Goal: Information Seeking & Learning: Learn about a topic

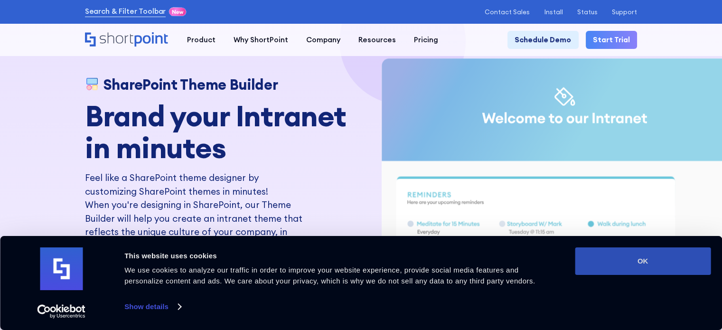
click at [642, 263] on button "OK" at bounding box center [643, 261] width 136 height 28
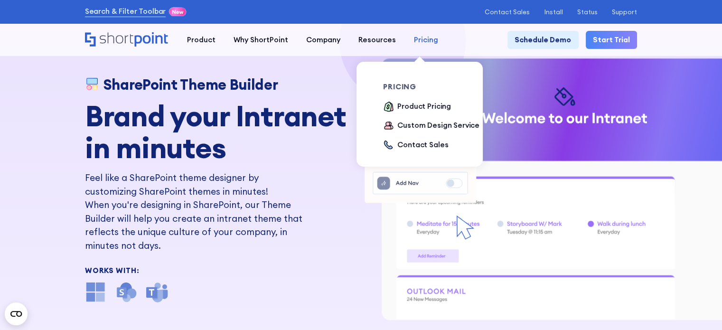
click at [421, 39] on div "Pricing" at bounding box center [426, 40] width 24 height 11
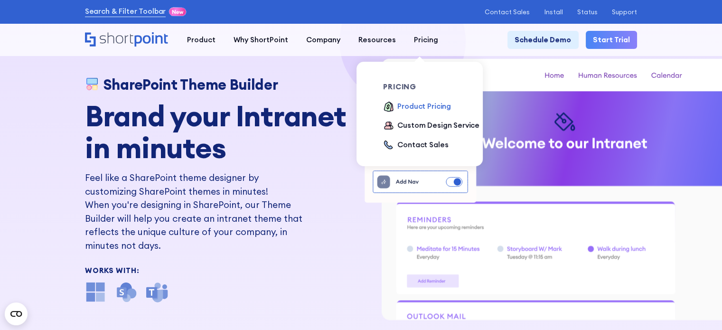
click at [403, 112] on div "Product Pricing" at bounding box center [424, 106] width 54 height 11
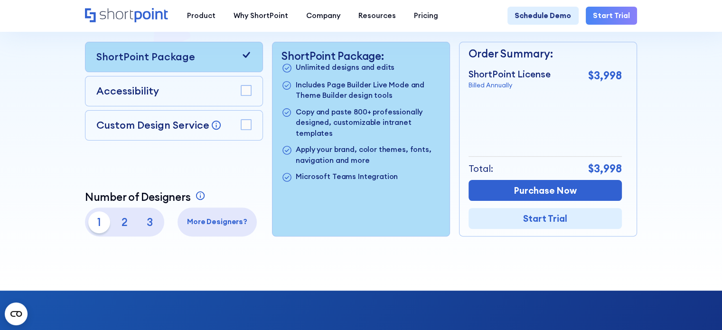
scroll to position [250, 0]
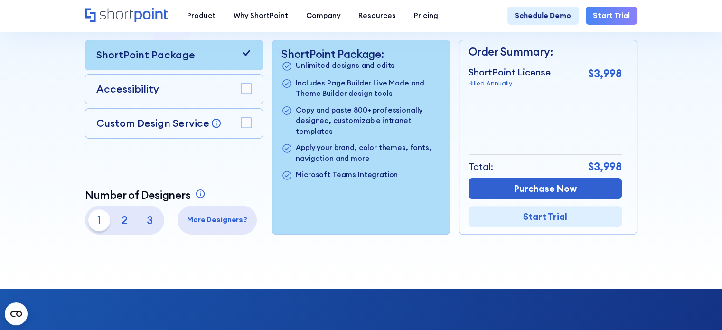
click at [257, 125] on div "Custom Design Service Bring your dream design to life with our Custom Design Se…" at bounding box center [174, 123] width 178 height 30
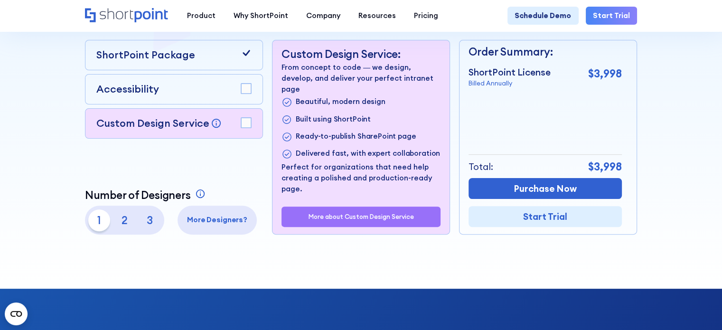
click at [250, 126] on rect at bounding box center [246, 123] width 10 height 10
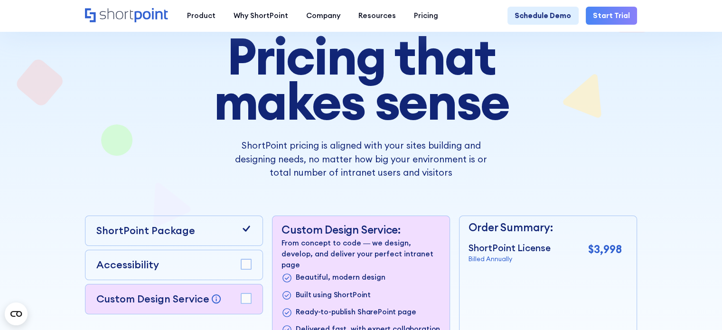
scroll to position [72, 0]
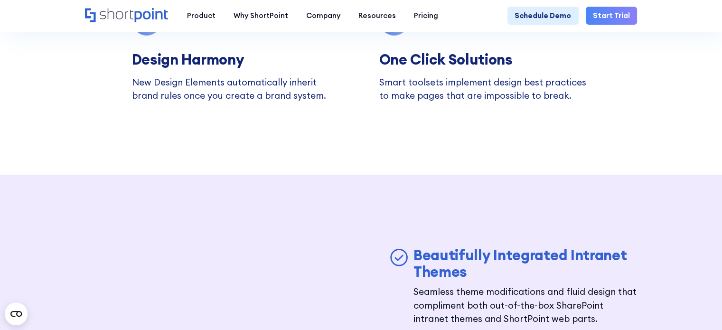
scroll to position [2619, 0]
